Goal: Navigation & Orientation: Find specific page/section

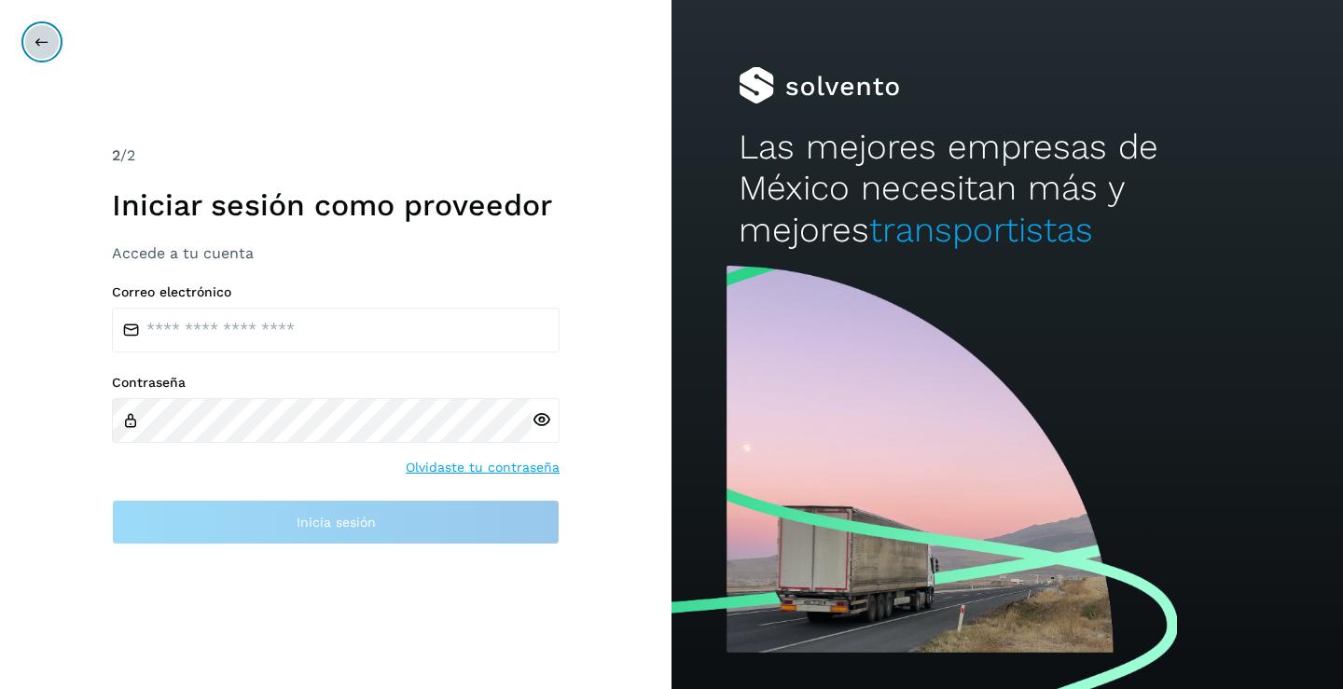
click at [35, 38] on icon at bounding box center [42, 42] width 15 height 15
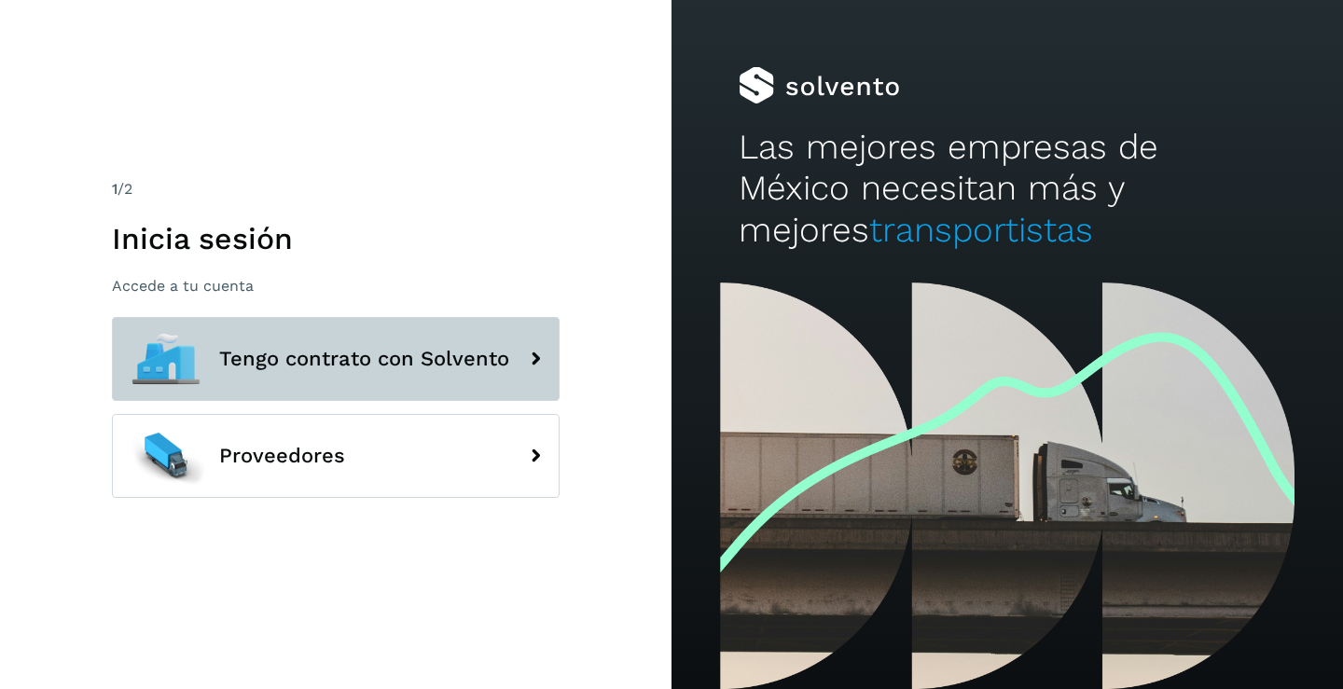
click at [538, 364] on icon at bounding box center [535, 358] width 37 height 37
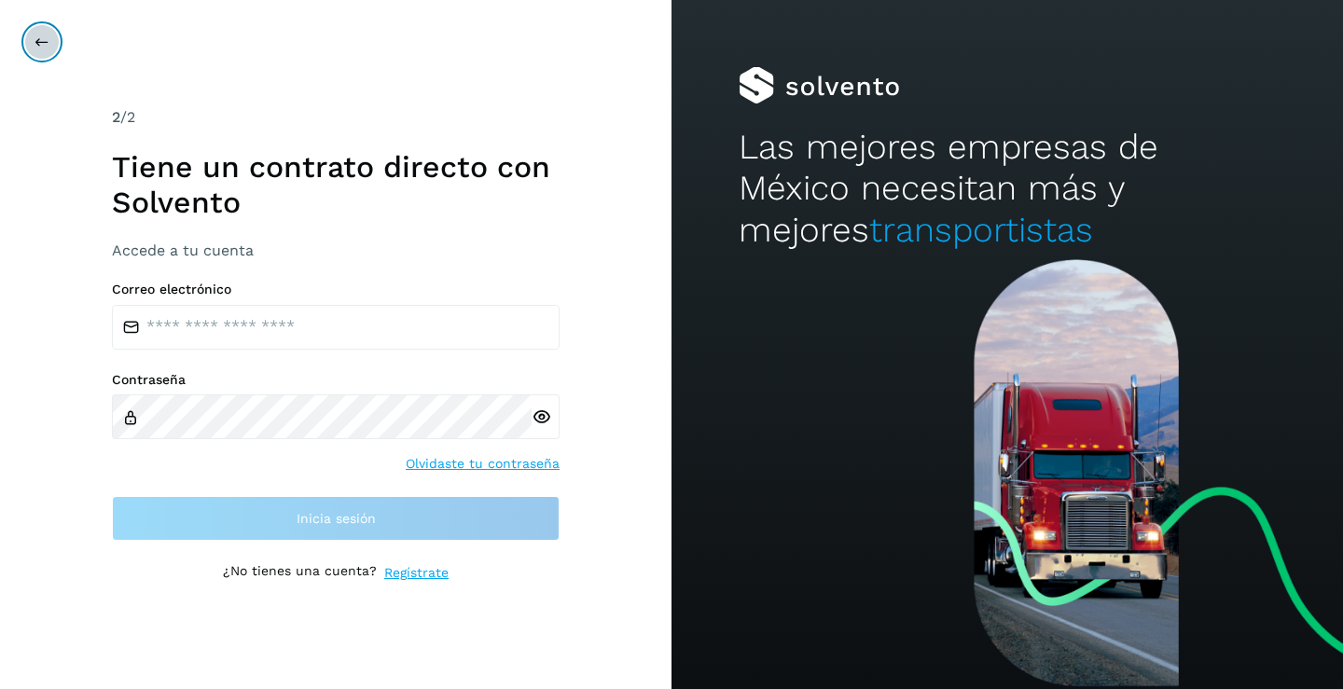
click at [35, 49] on button at bounding box center [41, 41] width 35 height 35
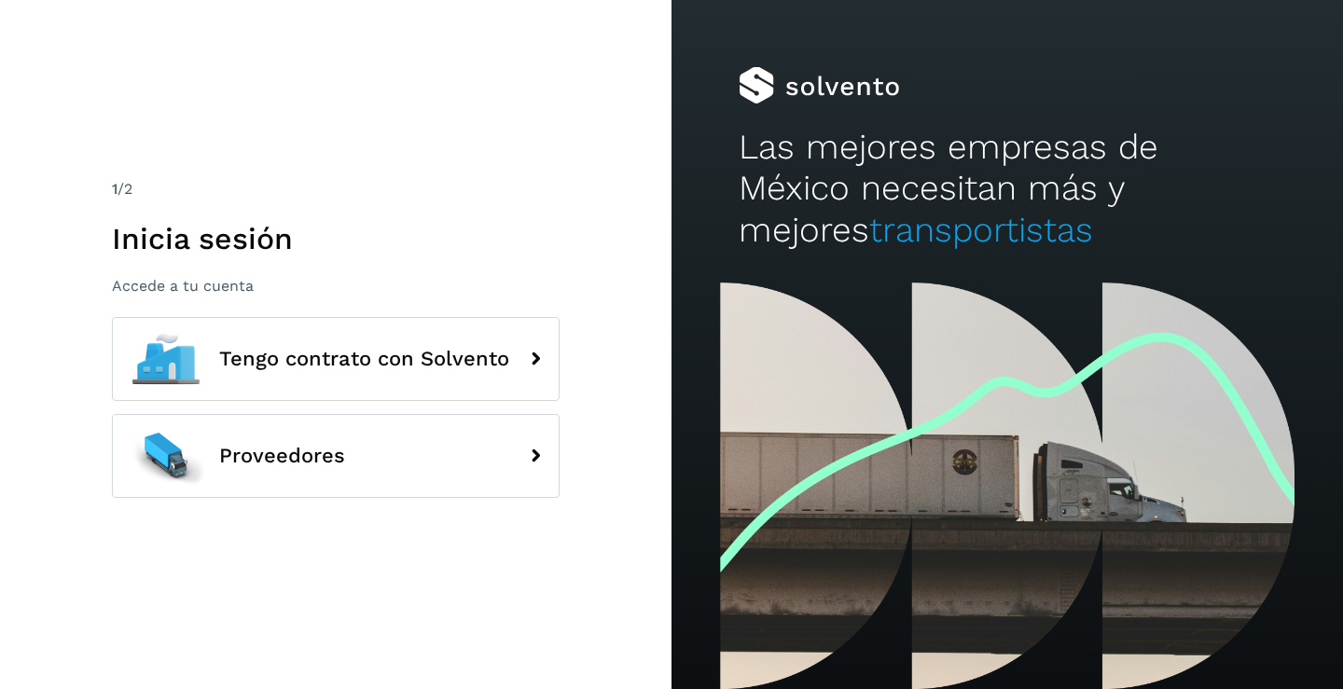
click at [36, 49] on div "1 /2 Inicia sesión Accede a tu cuenta Tengo contrato con Solvento Proveedores" at bounding box center [336, 344] width 672 height 689
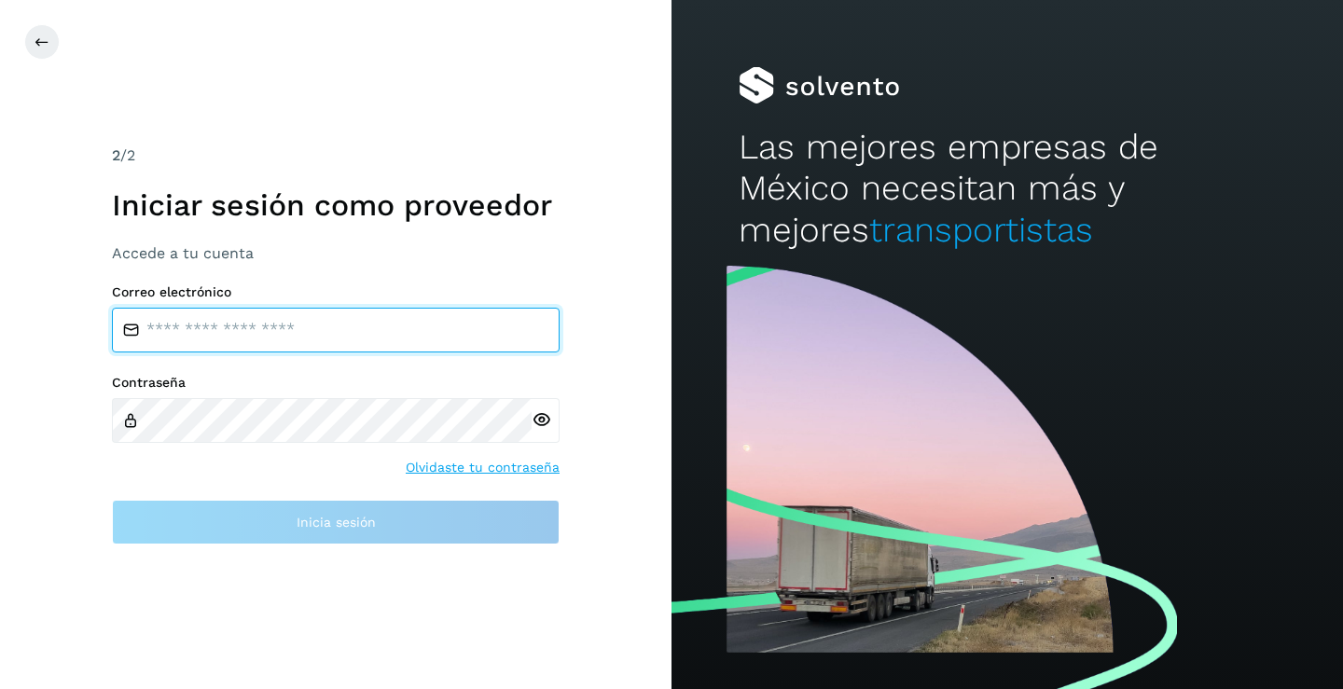
click at [198, 324] on input "email" at bounding box center [336, 330] width 448 height 45
type input "**********"
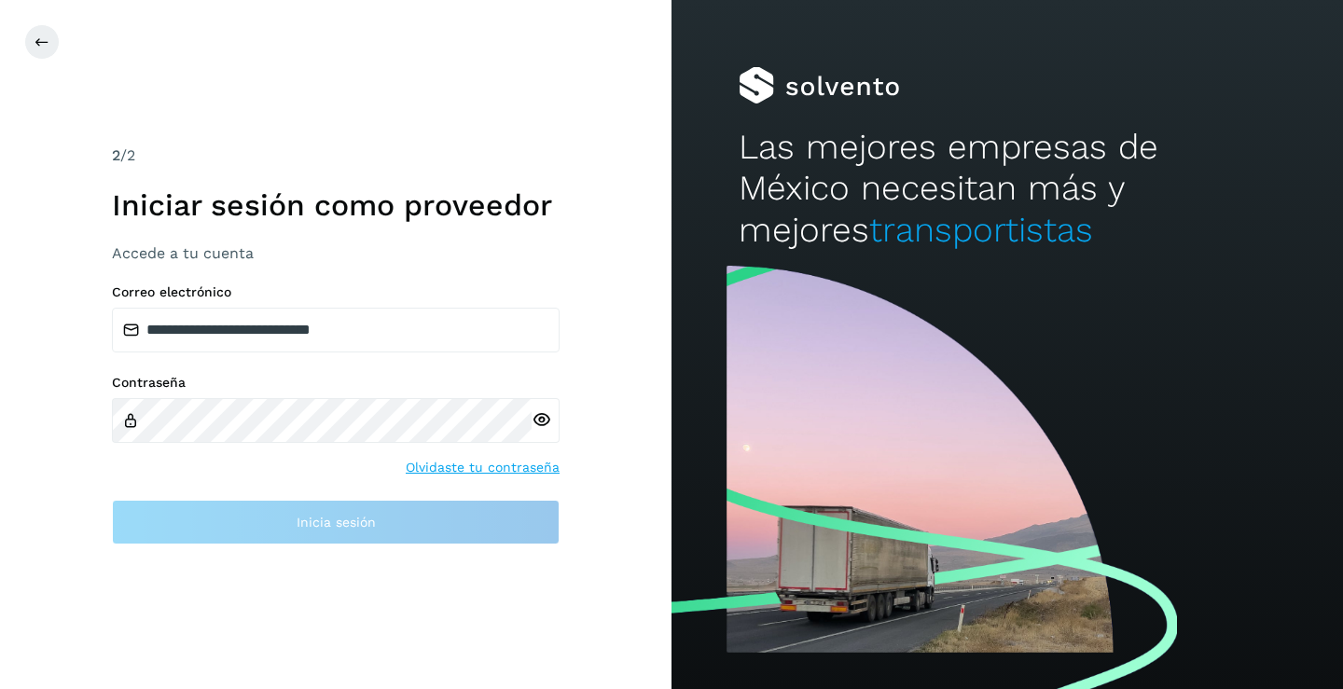
click at [544, 421] on div at bounding box center [546, 420] width 28 height 45
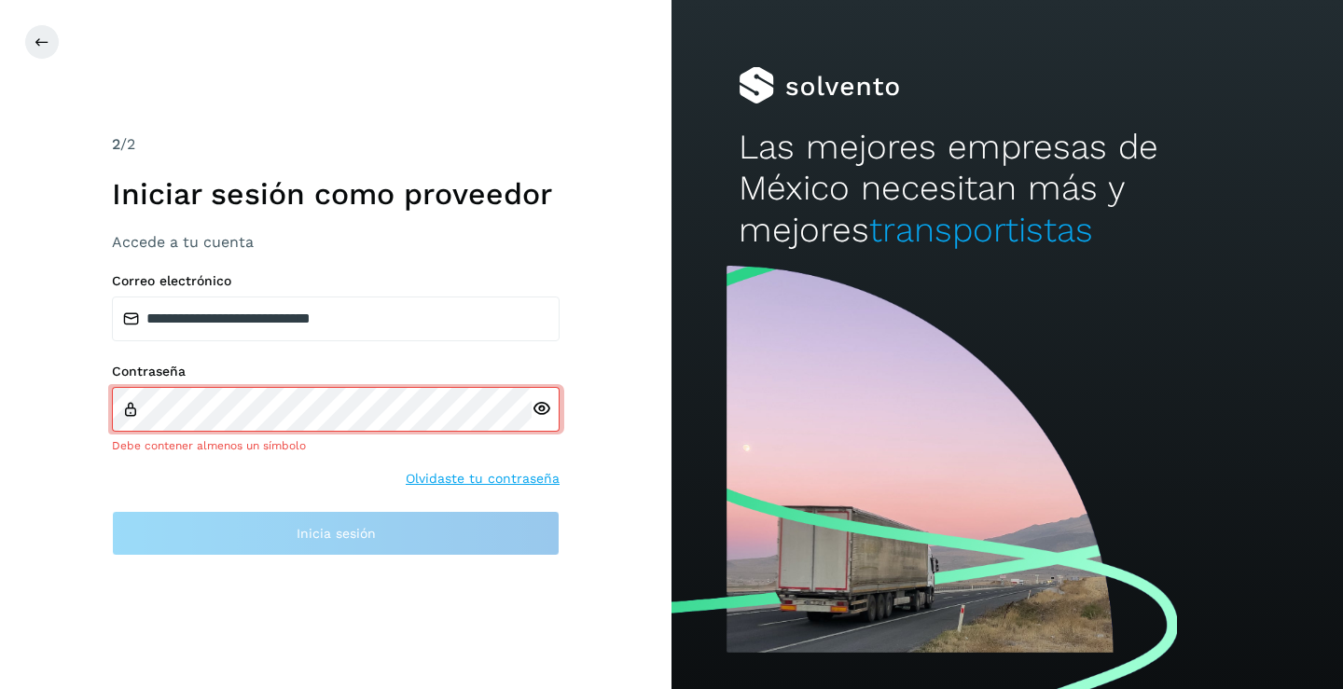
click at [544, 414] on icon at bounding box center [542, 409] width 20 height 20
click at [544, 411] on icon at bounding box center [542, 409] width 20 height 20
click at [33, 37] on button at bounding box center [41, 41] width 35 height 35
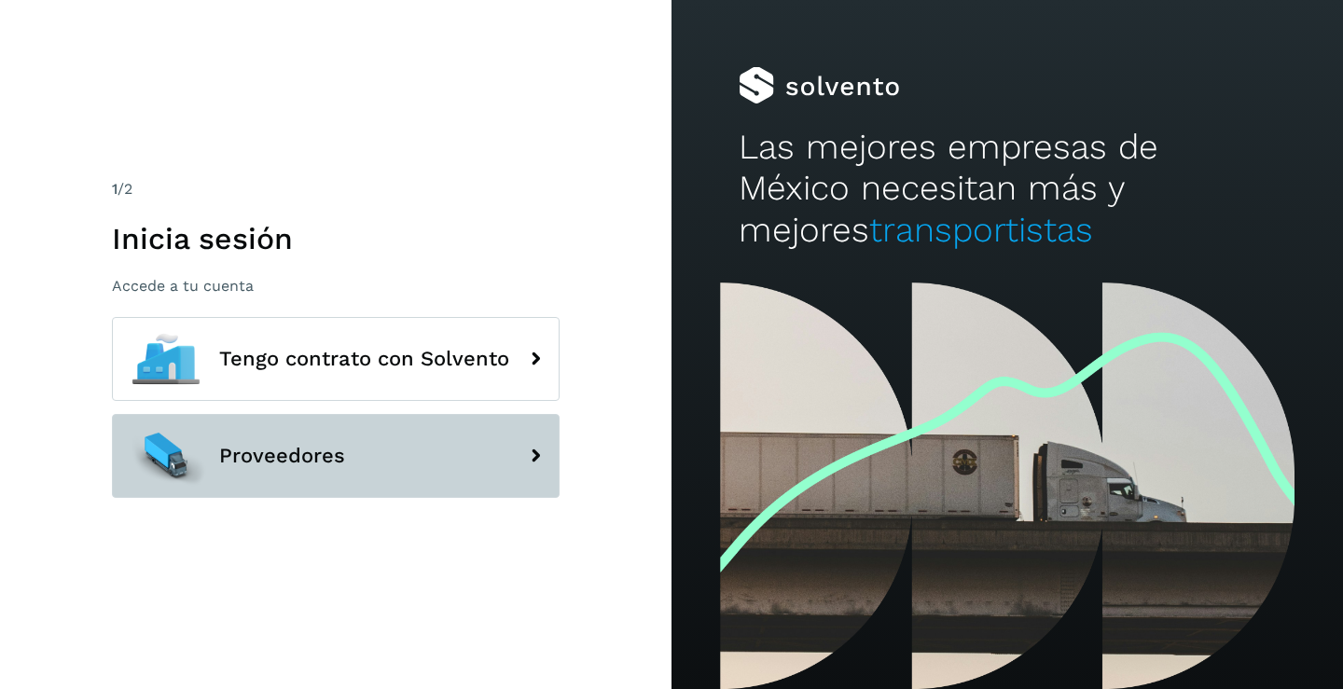
click at [499, 470] on button "Proveedores" at bounding box center [336, 456] width 448 height 84
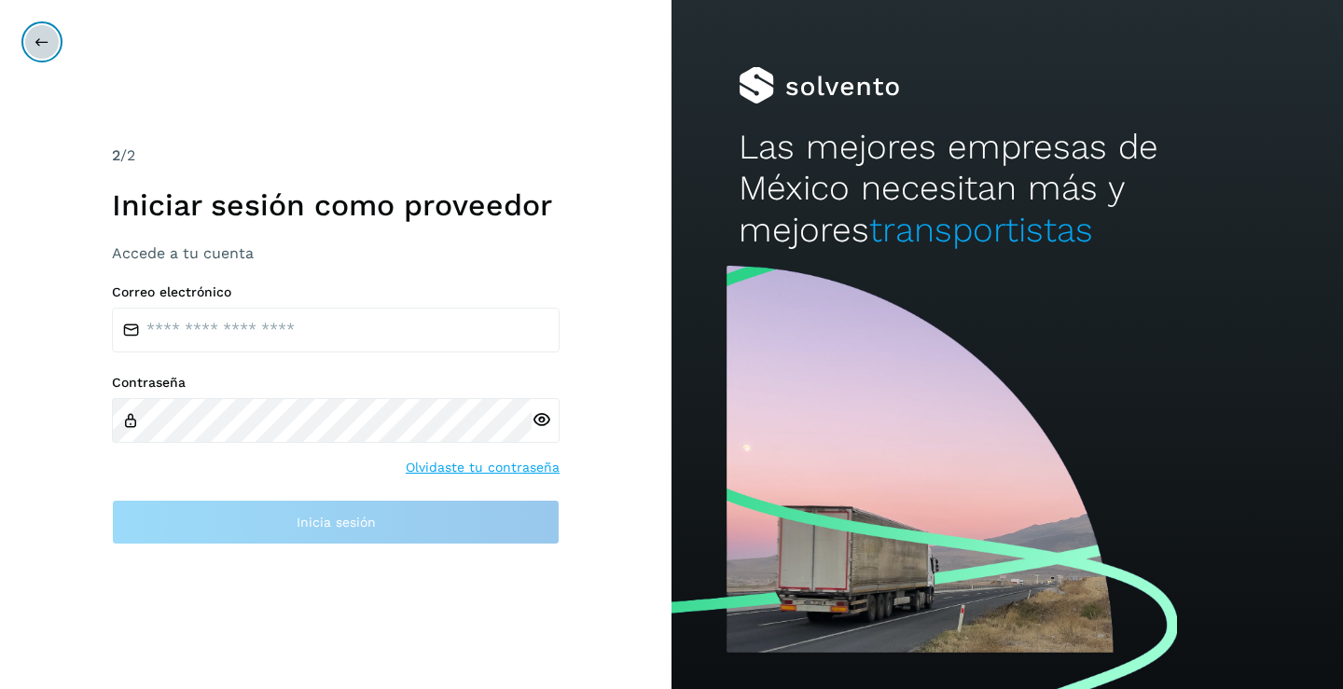
click at [51, 49] on button at bounding box center [41, 41] width 35 height 35
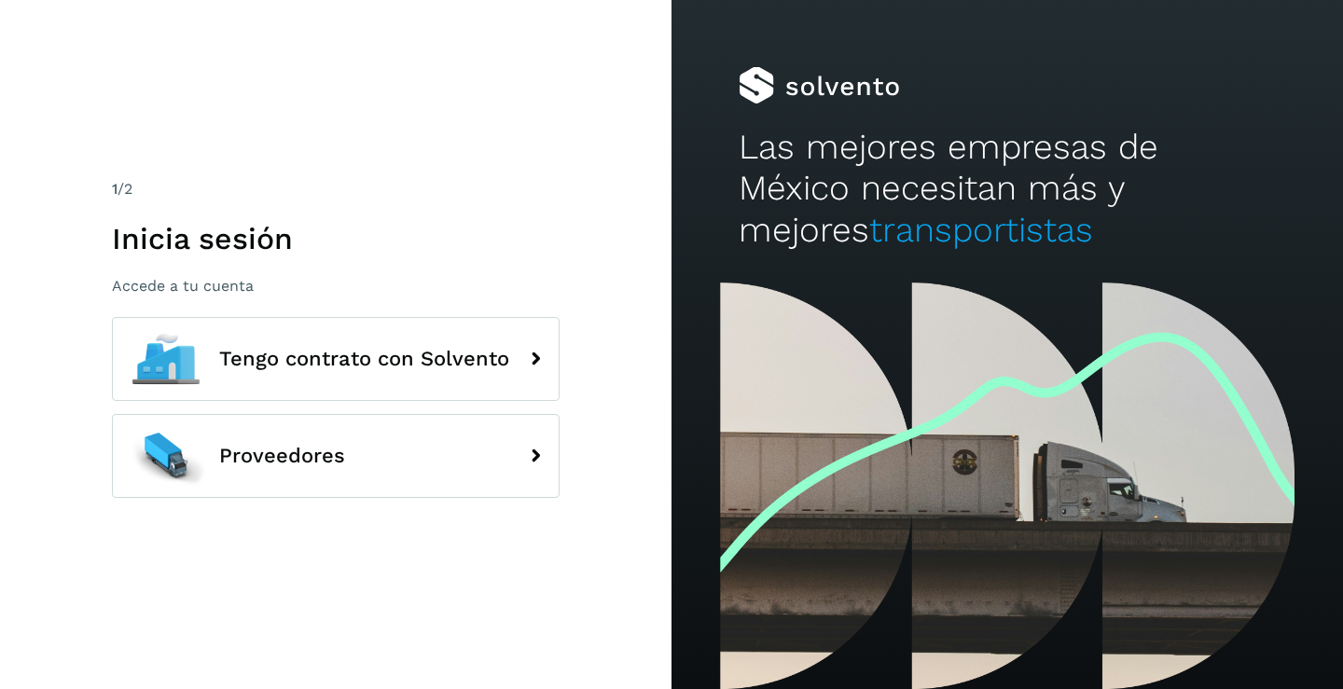
click at [51, 49] on div "1 /2 Inicia sesión Accede a tu cuenta Tengo contrato con Solvento Proveedores" at bounding box center [336, 344] width 672 height 689
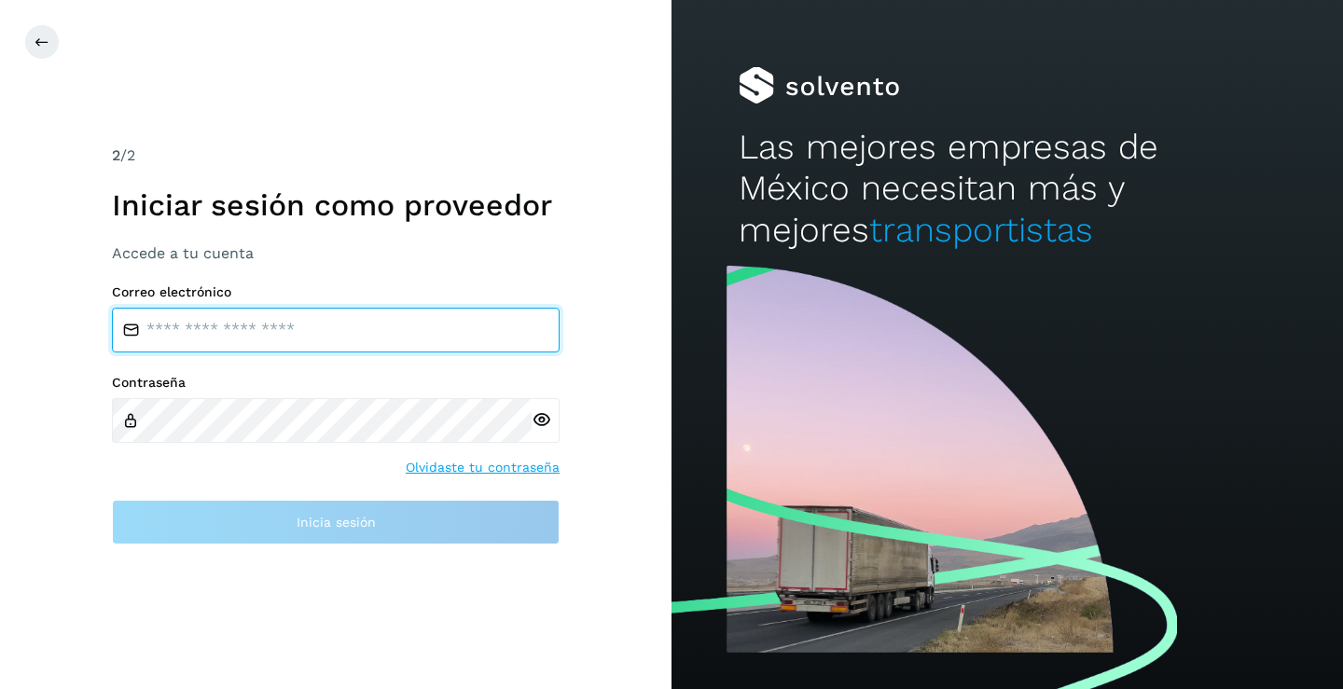
click at [186, 339] on input "email" at bounding box center [336, 330] width 448 height 45
type input "**********"
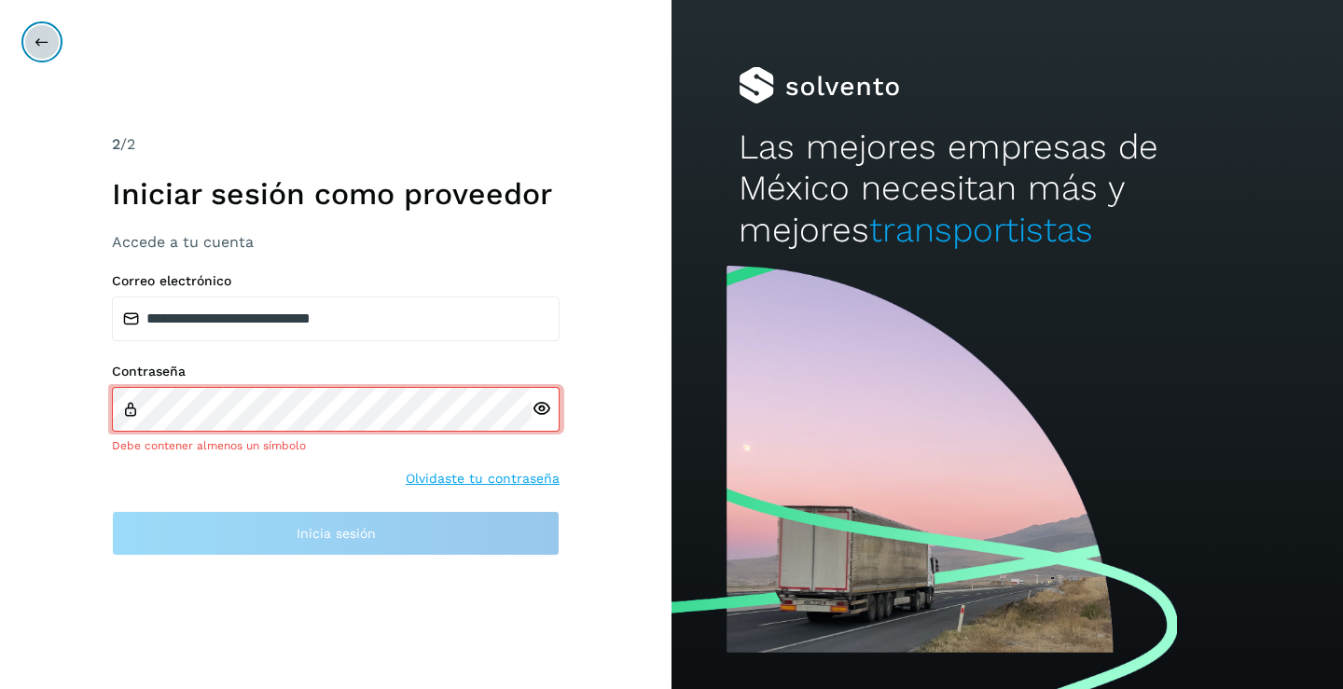
click at [49, 48] on icon at bounding box center [42, 42] width 15 height 15
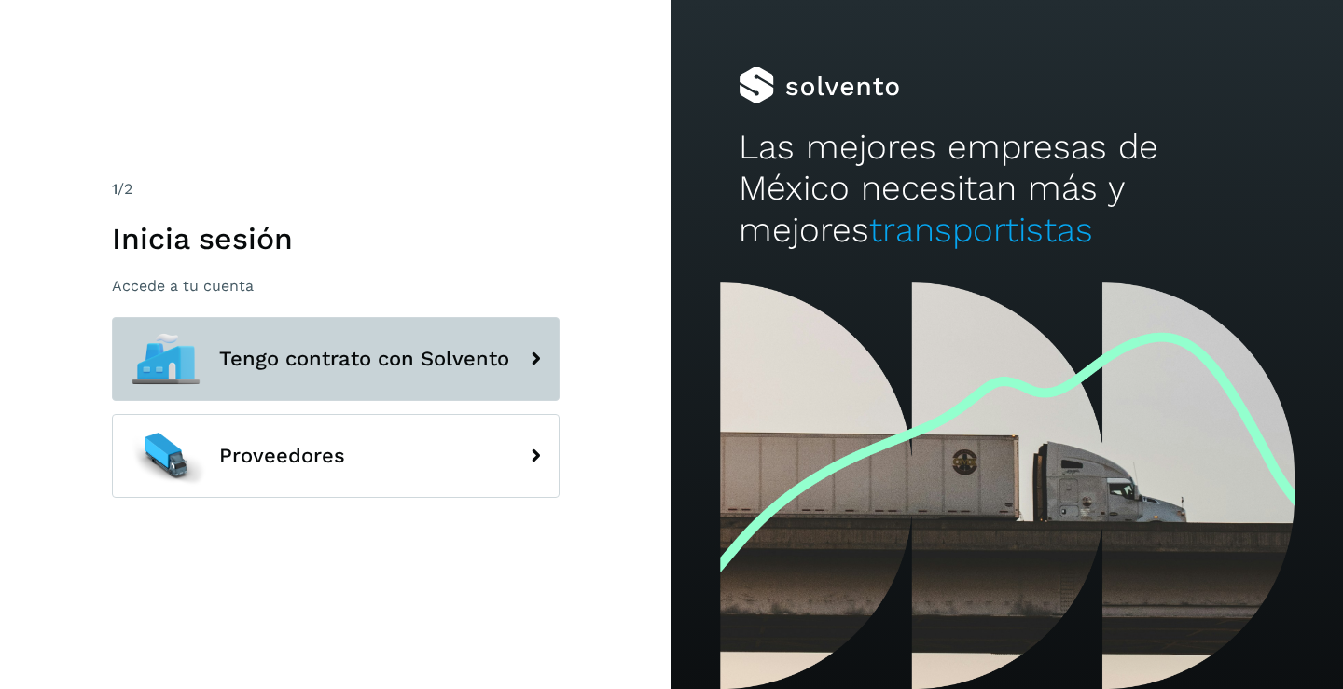
click at [530, 364] on icon at bounding box center [535, 358] width 37 height 37
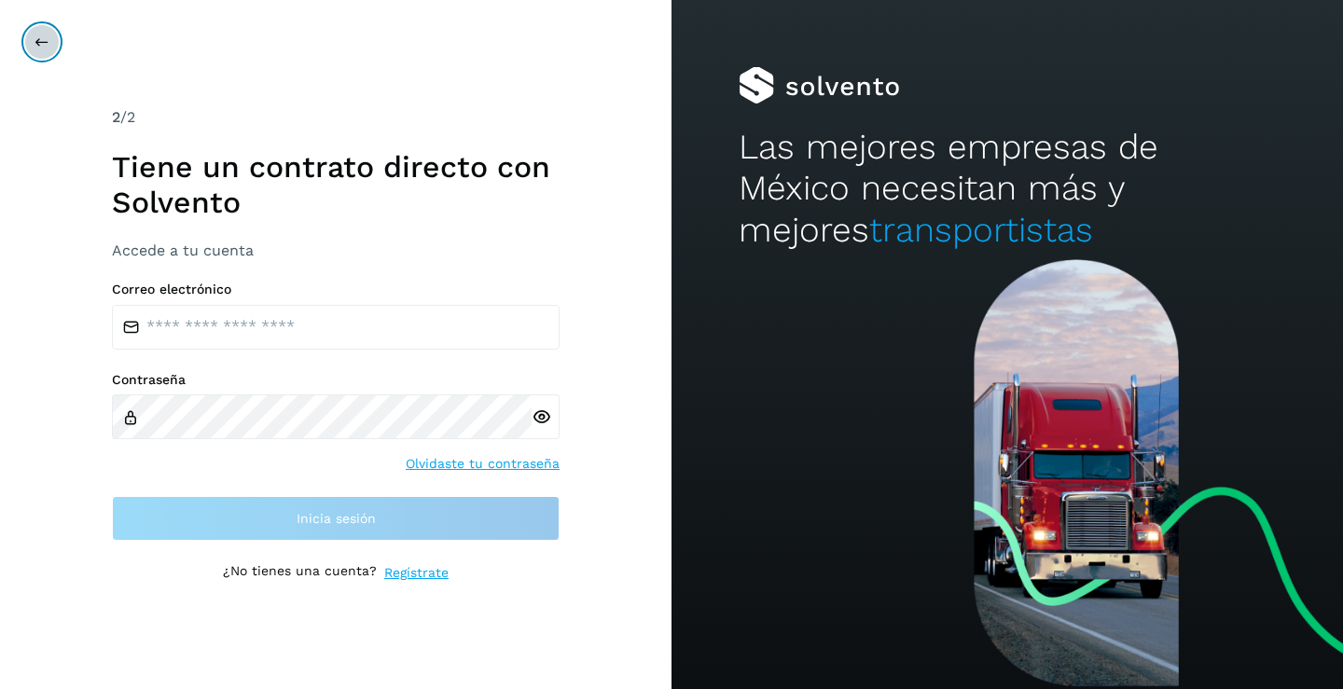
click at [40, 44] on icon at bounding box center [42, 42] width 15 height 15
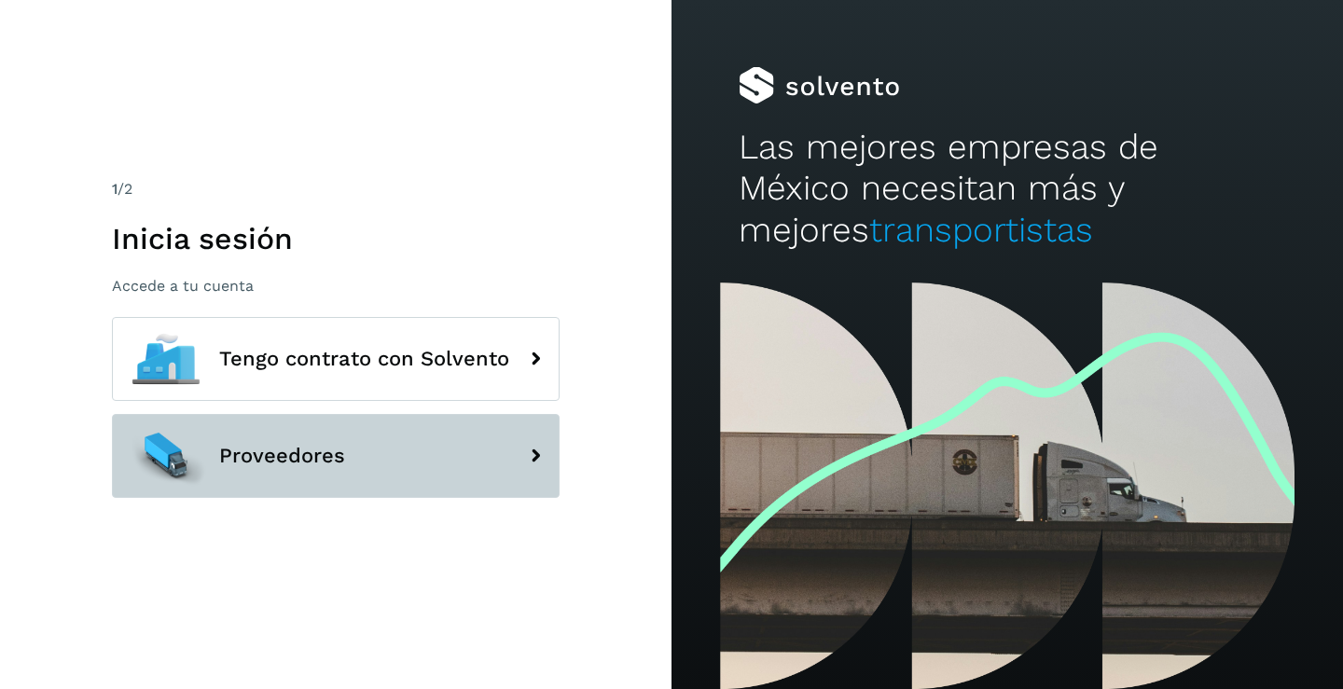
click at [534, 457] on icon at bounding box center [535, 455] width 37 height 37
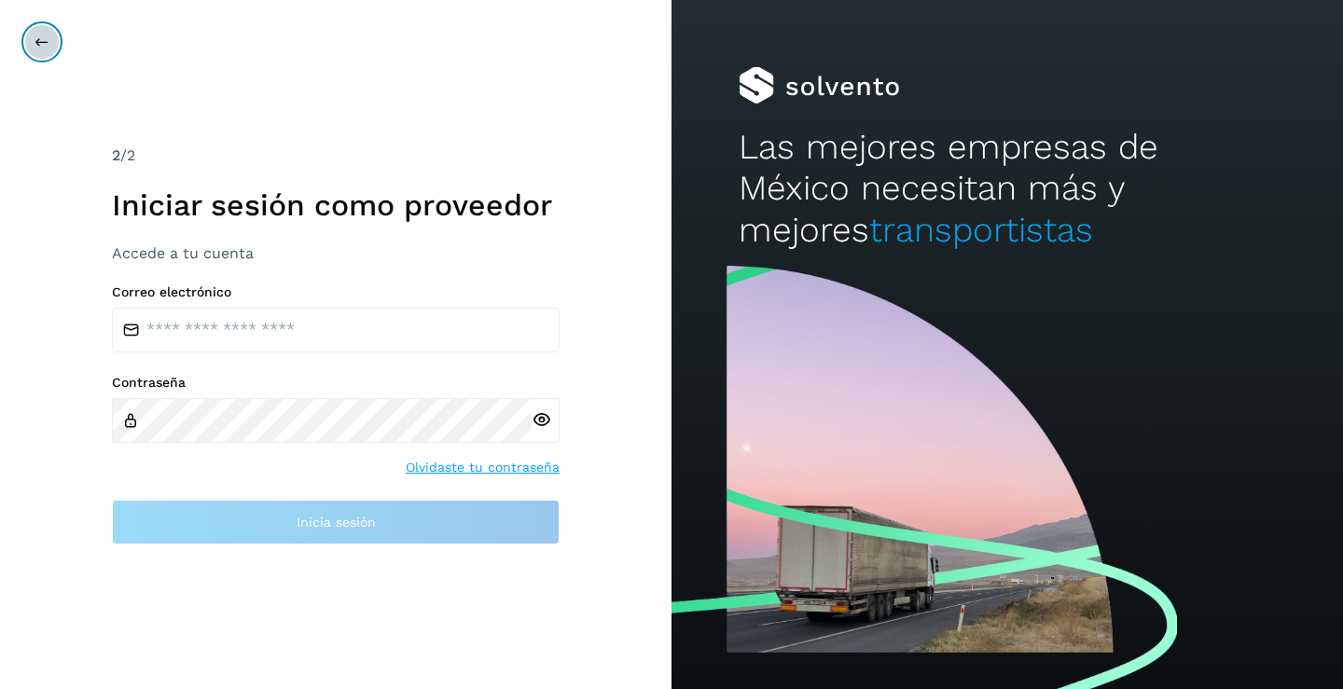
click at [48, 31] on button at bounding box center [41, 41] width 35 height 35
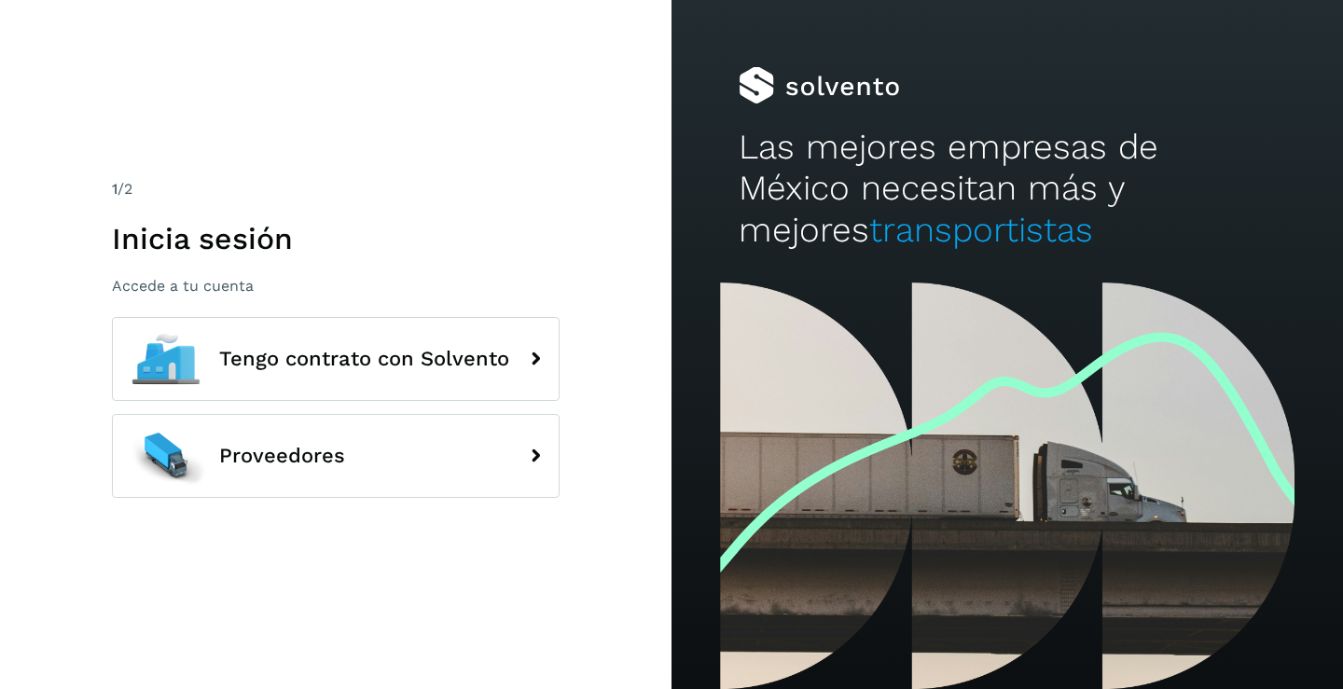
click at [48, 31] on div "1 /2 Inicia sesión Accede a tu cuenta Tengo contrato con Solvento Proveedores" at bounding box center [336, 344] width 672 height 689
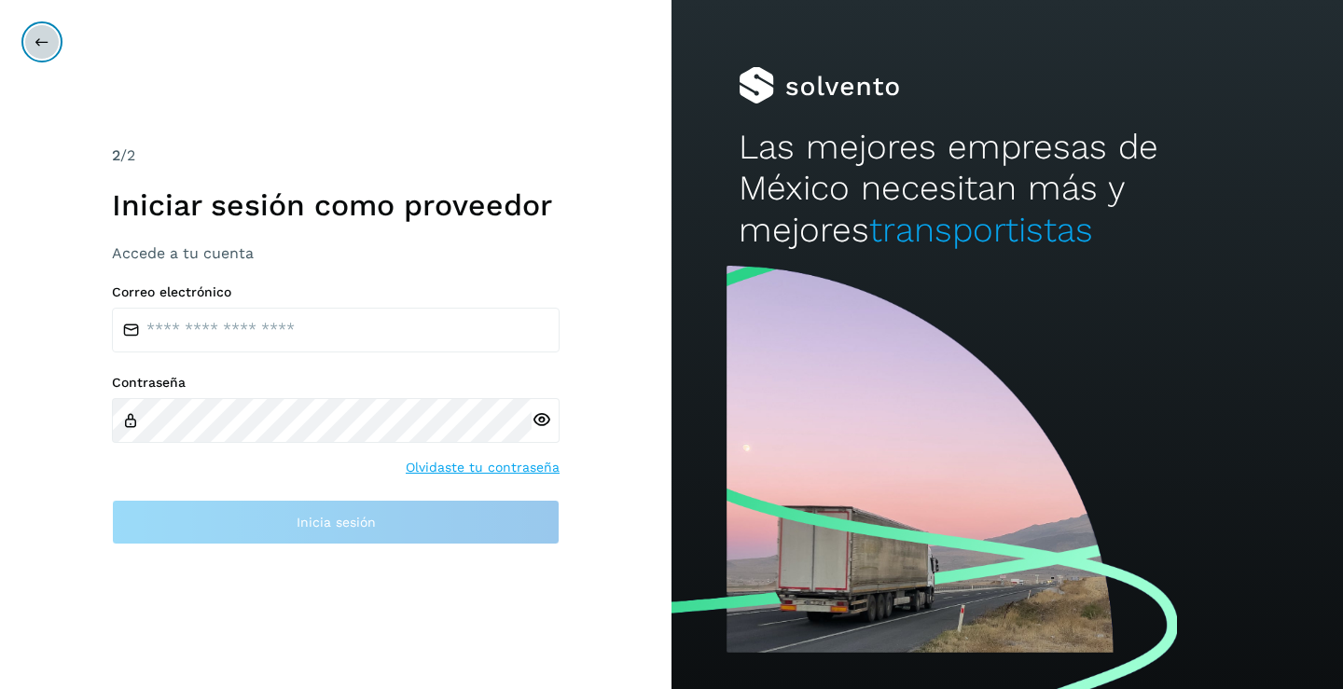
click at [40, 40] on icon at bounding box center [42, 42] width 15 height 15
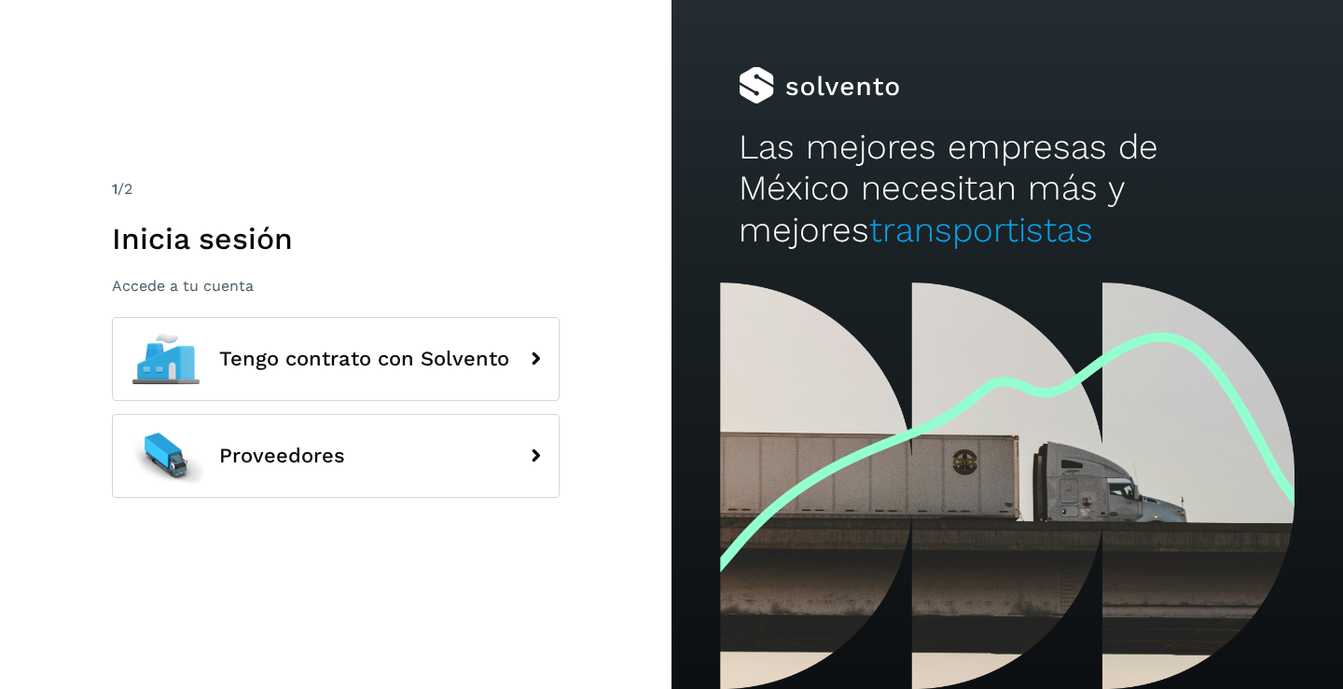
click at [548, 197] on div "1 /2" at bounding box center [336, 189] width 448 height 22
click at [988, 254] on div "Las mejores empresas de México necesitan más y mejores transportistas" at bounding box center [1008, 141] width 672 height 283
click at [891, 193] on h2 "Las mejores empresas de México necesitan más y mejores transportistas" at bounding box center [1007, 189] width 537 height 124
